Goal: Task Accomplishment & Management: Complete application form

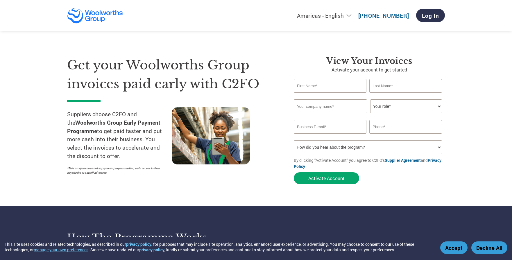
select select "en-[GEOGRAPHIC_DATA]"
click at [323, 90] on input "text" at bounding box center [330, 86] width 73 height 14
type input "[EMAIL_ADDRESS][DOMAIN_NAME]"
type input "[PHONE_NUMBER]"
type input "Canti"
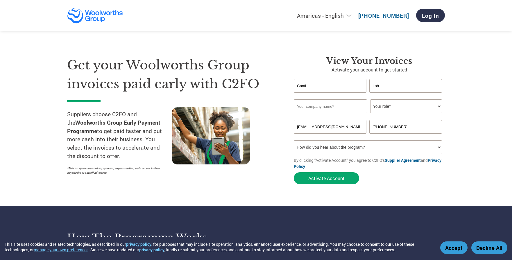
type input "Loh"
click at [363, 106] on input "WL CENTRALIN ([GEOGRAPHIC_DATA]) PTY LTD" at bounding box center [330, 106] width 73 height 14
drag, startPoint x: 352, startPoint y: 106, endPoint x: 380, endPoint y: 106, distance: 27.6
click at [380, 106] on div "WL CENTRALIN ([GEOGRAPHIC_DATA]) PTY LTD Your role* CFO Controller Credit Manag…" at bounding box center [369, 106] width 151 height 14
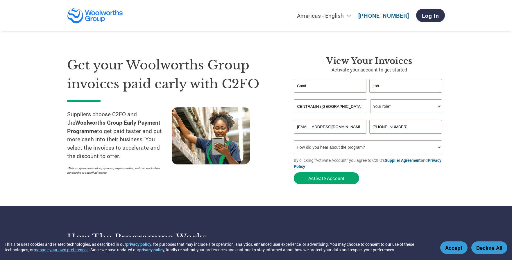
scroll to position [0, 0]
click at [394, 109] on select "Your role* CFO Controller Credit Manager Finance Director Treasurer CEO Preside…" at bounding box center [406, 106] width 72 height 14
click at [362, 104] on input "WL CENTRALIN ([GEOGRAPHIC_DATA])" at bounding box center [330, 106] width 73 height 14
click at [362, 105] on input "WL CENTRALIN [GEOGRAPHIC_DATA]" at bounding box center [330, 106] width 73 height 14
click at [358, 106] on input "WL CENTRALIN [GEOGRAPHIC_DATA]" at bounding box center [330, 106] width 73 height 14
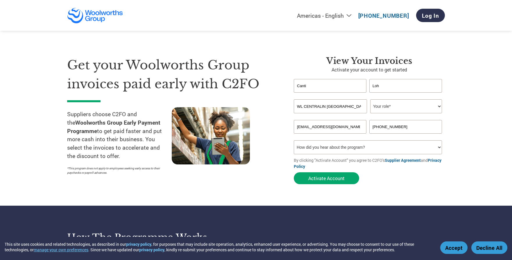
click at [351, 88] on input "Canti" at bounding box center [330, 86] width 73 height 14
drag, startPoint x: 315, startPoint y: 103, endPoint x: 351, endPoint y: 109, distance: 36.5
click at [314, 105] on input "WL CENTRALIN [GEOGRAPHIC_DATA]" at bounding box center [330, 106] width 73 height 14
click at [350, 106] on input "WL CENTRALIN [GEOGRAPHIC_DATA]" at bounding box center [330, 106] width 73 height 14
click at [348, 107] on input "WL CENTRALIN [GEOGRAPHIC_DATA]" at bounding box center [330, 106] width 73 height 14
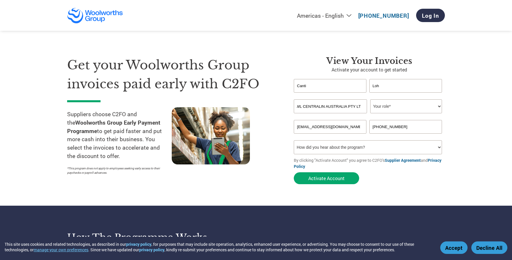
scroll to position [0, 3]
type input "WL CENTRALIN AUSTRALIA PTY LTD"
click at [336, 90] on input "Canti" at bounding box center [330, 86] width 73 height 14
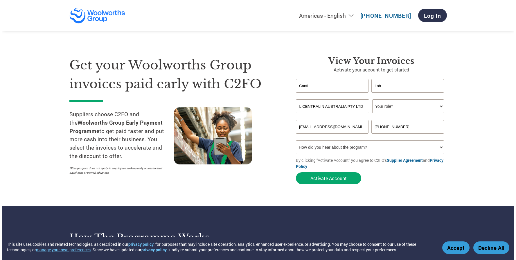
scroll to position [0, 0]
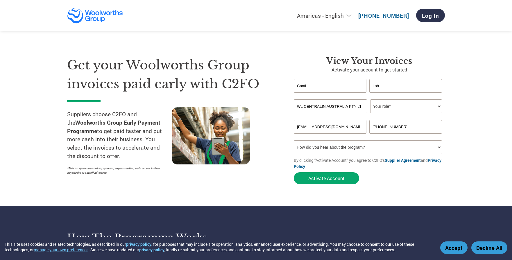
click at [315, 103] on input "WL CENTRALIN AUSTRALIA PTY LTD" at bounding box center [330, 106] width 73 height 14
click at [403, 108] on select "Your role* CFO Controller Credit Manager Finance Director Treasurer CEO Preside…" at bounding box center [406, 106] width 72 height 14
select select "OTHER"
click at [370, 99] on select "Your role* CFO Controller Credit Manager Finance Director Treasurer CEO Preside…" at bounding box center [406, 106] width 72 height 14
click at [463, 117] on section "Get your Woolworths Group invoices paid early with C2FO Suppliers choose C2FO a…" at bounding box center [256, 114] width 512 height 183
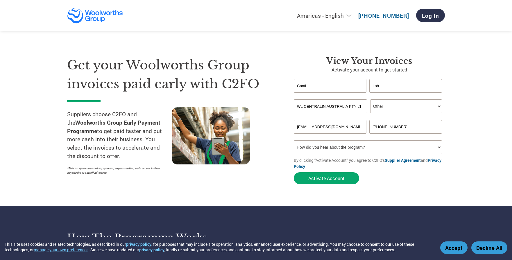
click at [396, 127] on input "[PHONE_NUMBER]" at bounding box center [405, 127] width 73 height 14
click at [468, 124] on section "Get your Woolworths Group invoices paid early with C2FO Suppliers choose C2FO a…" at bounding box center [256, 114] width 512 height 183
drag, startPoint x: 393, startPoint y: 126, endPoint x: 378, endPoint y: 126, distance: 15.7
click at [378, 126] on input "[PHONE_NUMBER]" at bounding box center [405, 127] width 73 height 14
drag, startPoint x: 414, startPoint y: 126, endPoint x: 330, endPoint y: 122, distance: 84.3
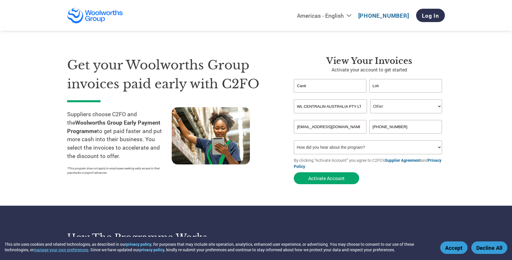
click at [330, 122] on div "[EMAIL_ADDRESS][DOMAIN_NAME] [PHONE_NUMBER]" at bounding box center [369, 127] width 151 height 14
type input "[PHONE_NUMBER]"
click at [397, 149] on select "How did you hear about the program? Received a letter Email Social Media Online…" at bounding box center [368, 147] width 148 height 14
select select "Email"
click at [294, 140] on select "How did you hear about the program? Received a letter Email Social Media Online…" at bounding box center [368, 147] width 148 height 14
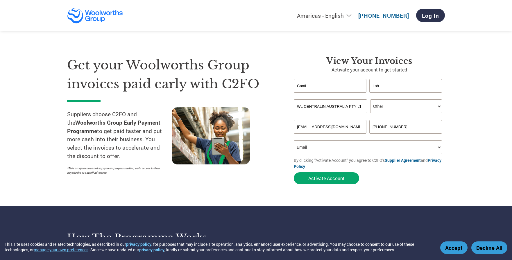
click at [472, 155] on section "Get your Woolworths Group invoices paid early with C2FO Suppliers choose C2FO a…" at bounding box center [256, 114] width 512 height 183
click at [345, 177] on button "Activate Account" at bounding box center [326, 178] width 65 height 12
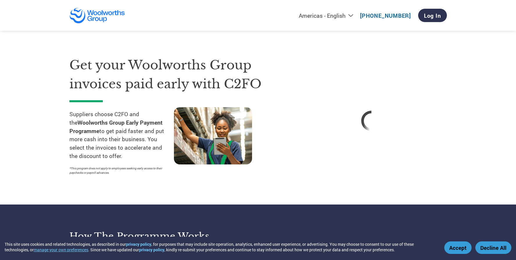
select select "en-[GEOGRAPHIC_DATA]"
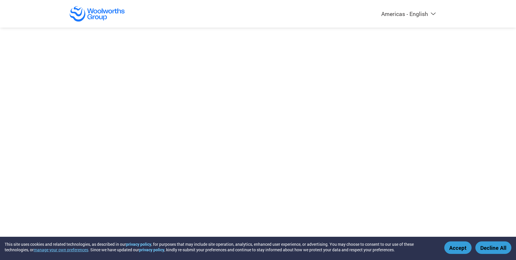
select select "en-[GEOGRAPHIC_DATA]"
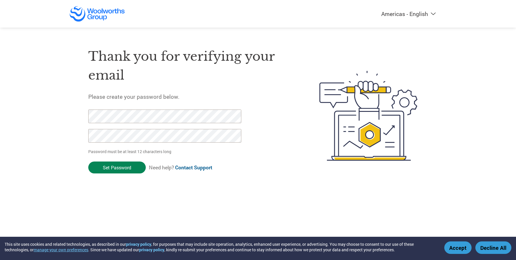
click at [137, 162] on input "Set Password" at bounding box center [117, 168] width 58 height 12
